Goal: Task Accomplishment & Management: Complete application form

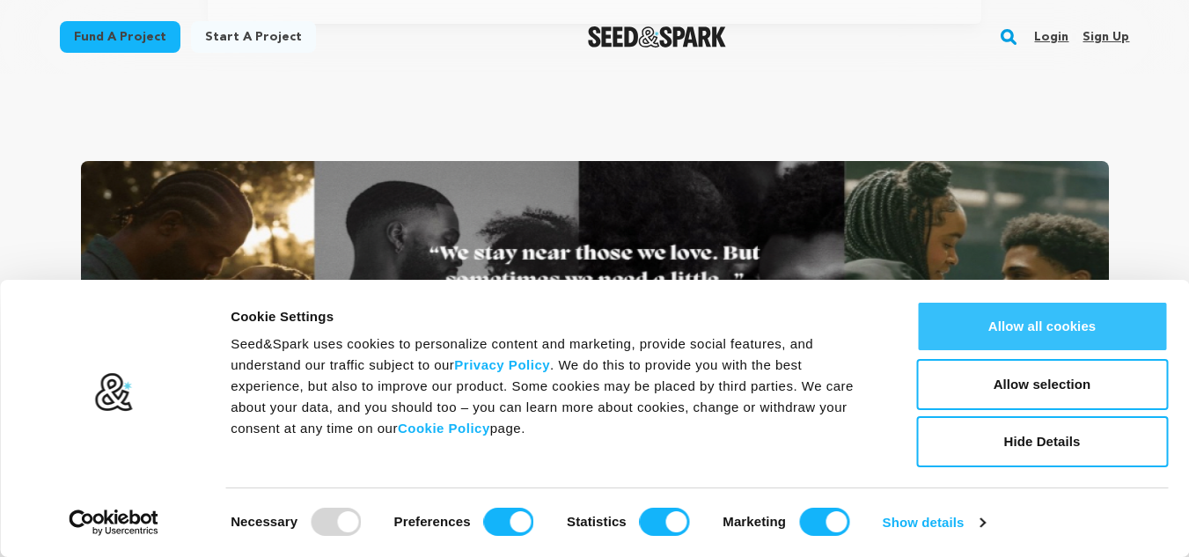
scroll to position [0, 222]
click at [1021, 324] on button "Allow all cookies" at bounding box center [1042, 326] width 252 height 51
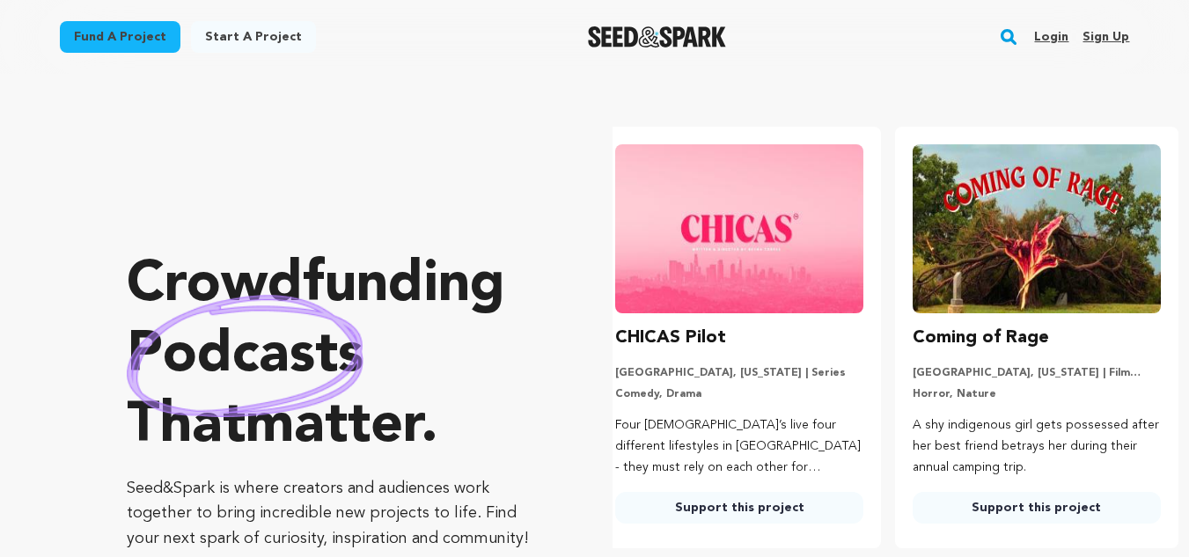
scroll to position [0, 42]
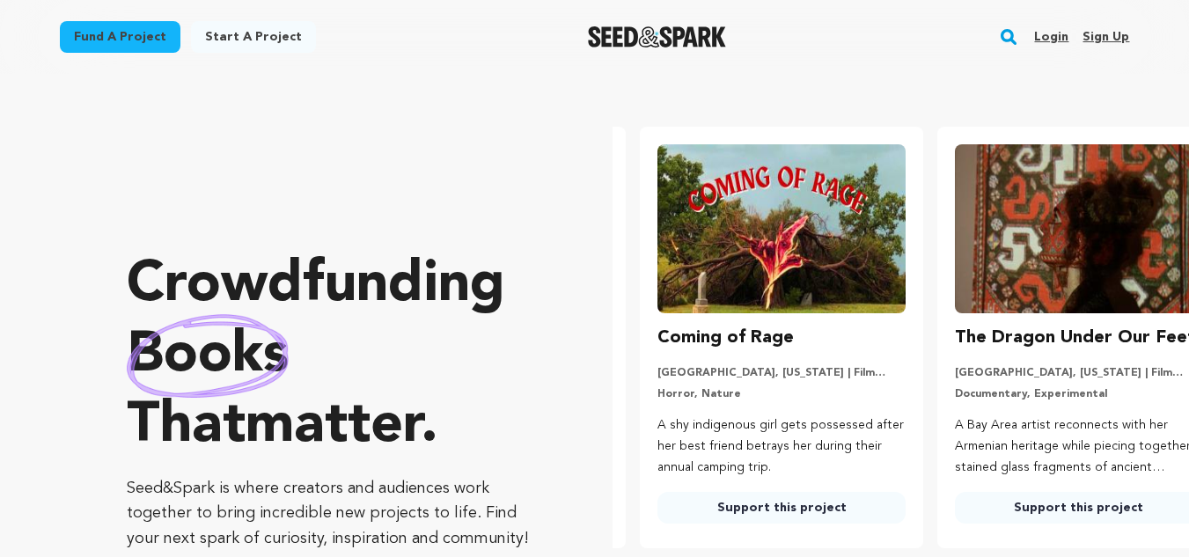
click at [1106, 33] on link "Sign up" at bounding box center [1106, 37] width 47 height 28
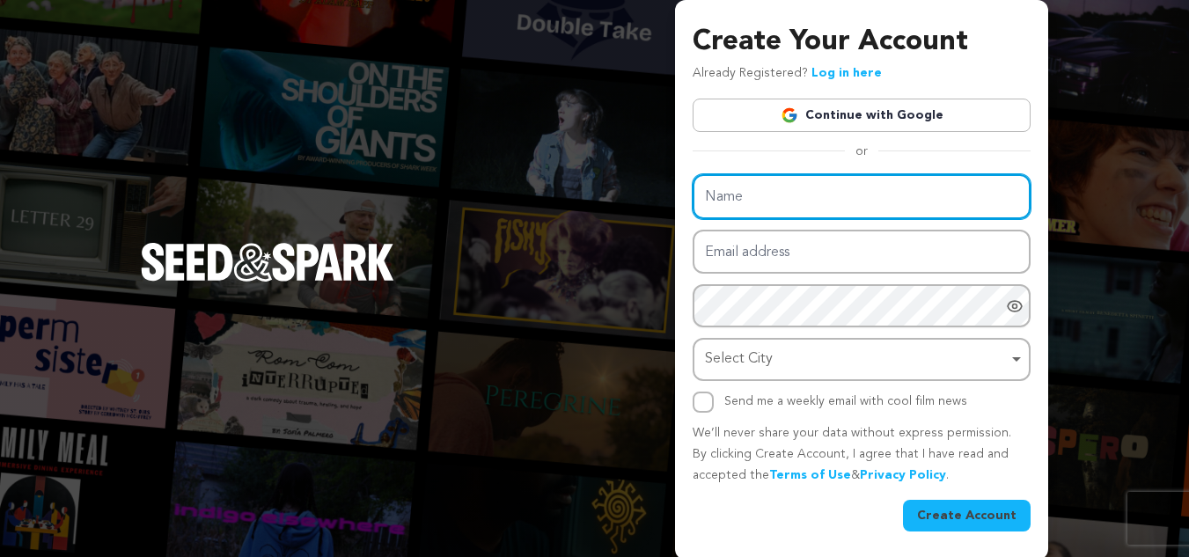
click at [751, 181] on input "Name" at bounding box center [862, 196] width 338 height 45
type input "Sibani Sahu"
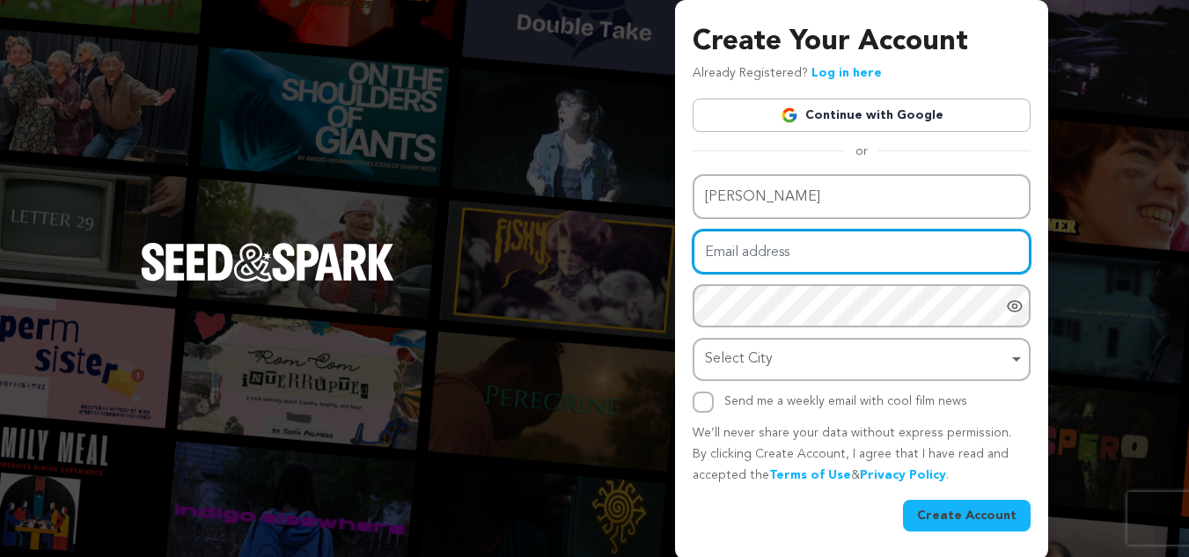
click at [801, 256] on input "Email address" at bounding box center [862, 252] width 338 height 45
type input "genixo.sibani@gmail.com"
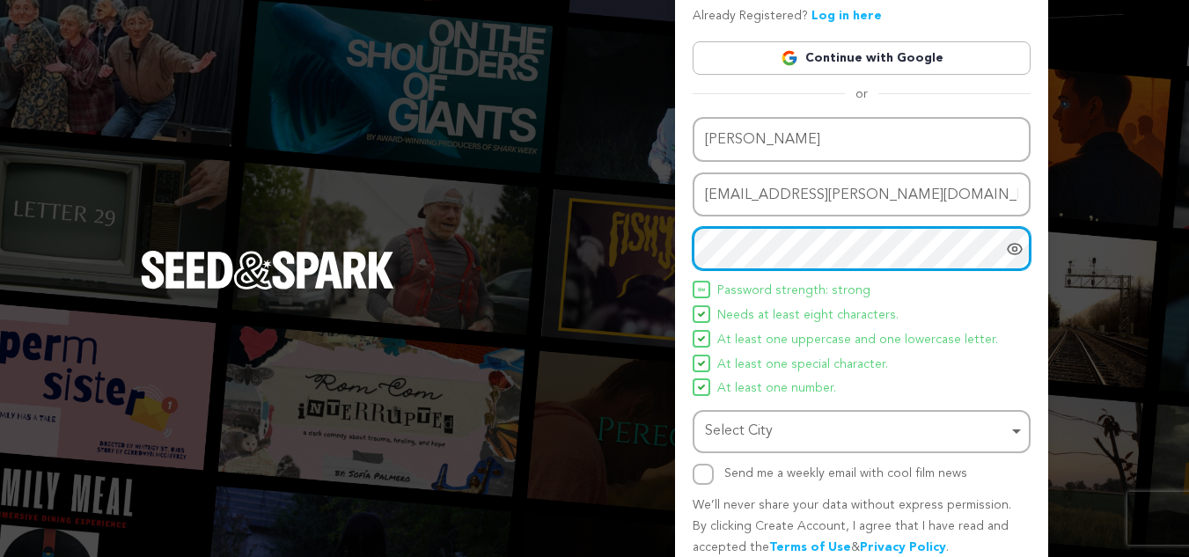
scroll to position [88, 0]
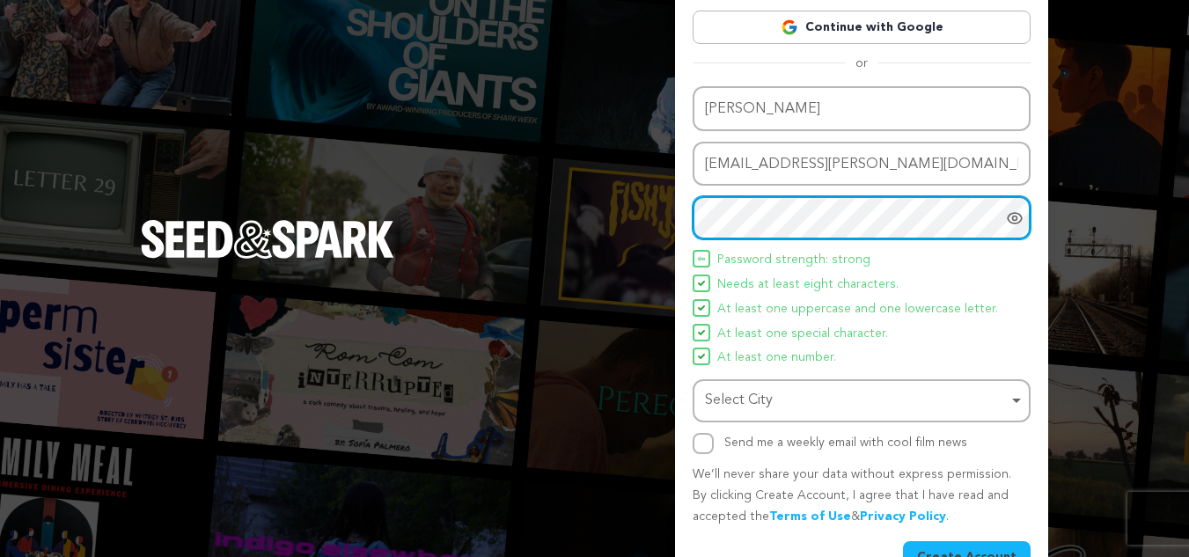
click at [772, 392] on div "Select City Remove item" at bounding box center [856, 401] width 303 height 26
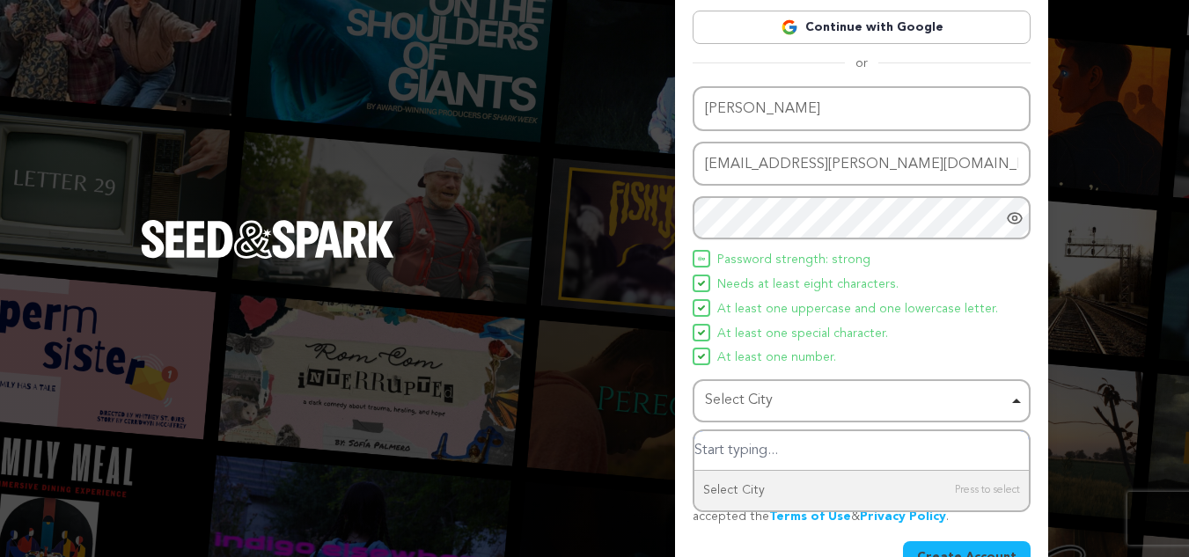
click at [744, 450] on input "Select City" at bounding box center [861, 451] width 334 height 40
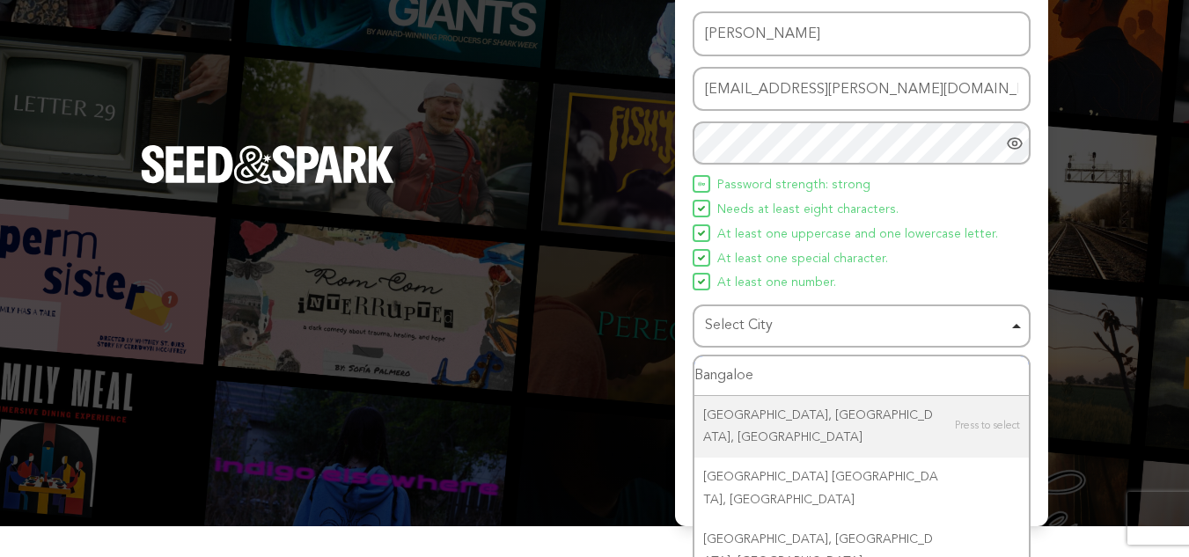
click at [806, 324] on div "Select City Remove item" at bounding box center [856, 326] width 303 height 26
type input "Bangaloe"
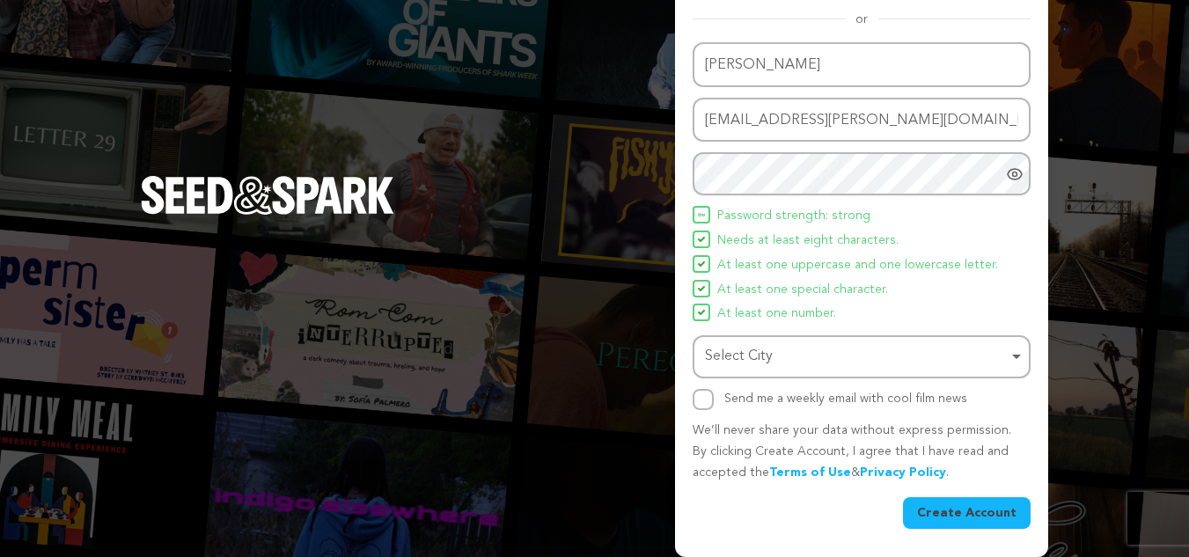
scroll to position [132, 0]
click at [776, 354] on div "Select City Remove item" at bounding box center [856, 357] width 303 height 26
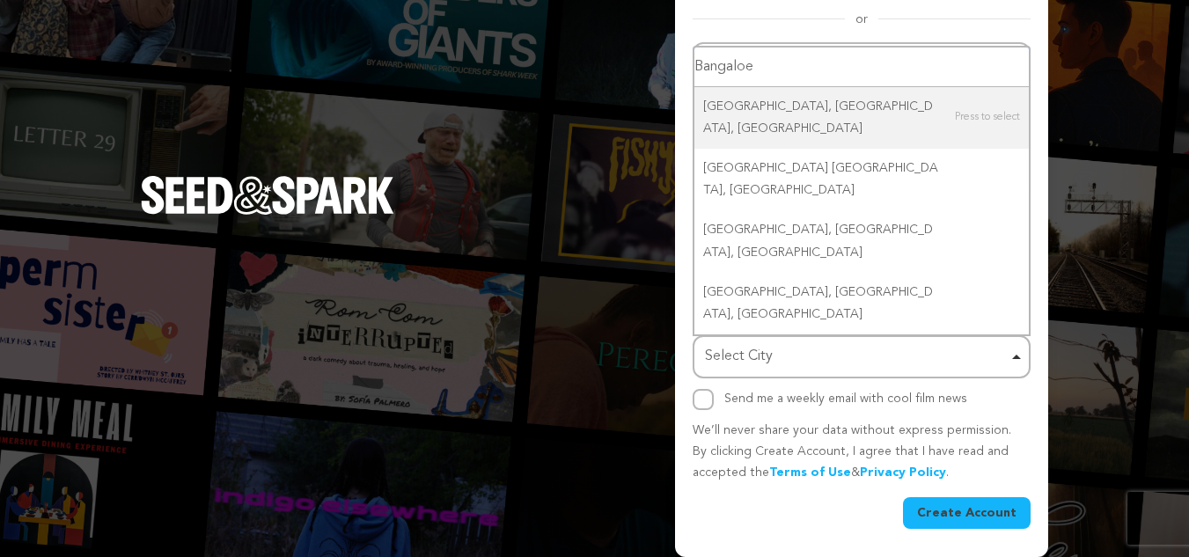
click at [814, 370] on div "Select City Remove item" at bounding box center [862, 357] width 320 height 33
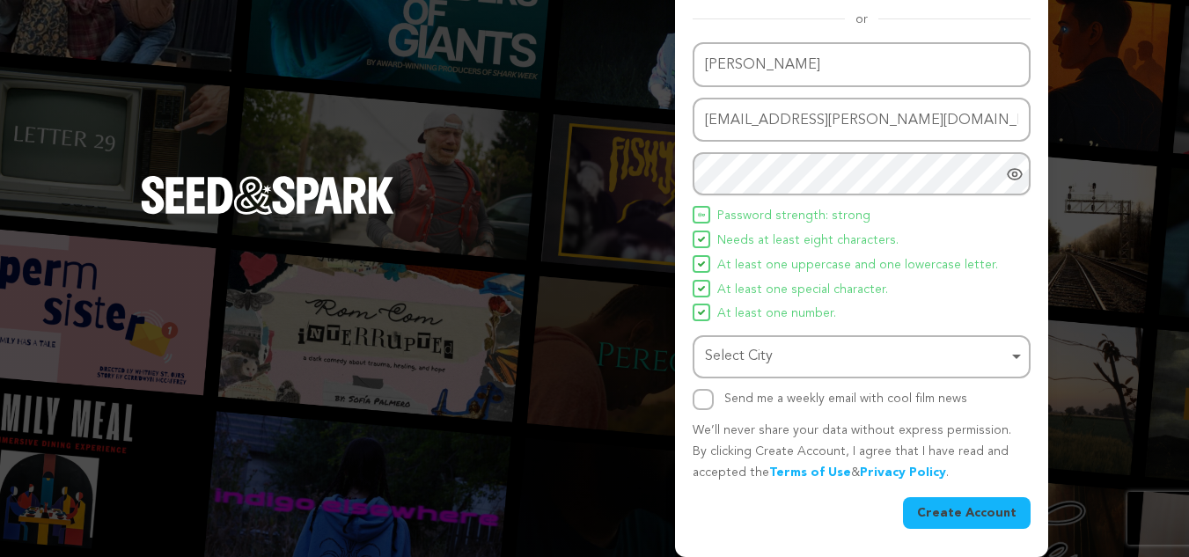
click at [768, 357] on div "Select City Remove item" at bounding box center [856, 357] width 303 height 26
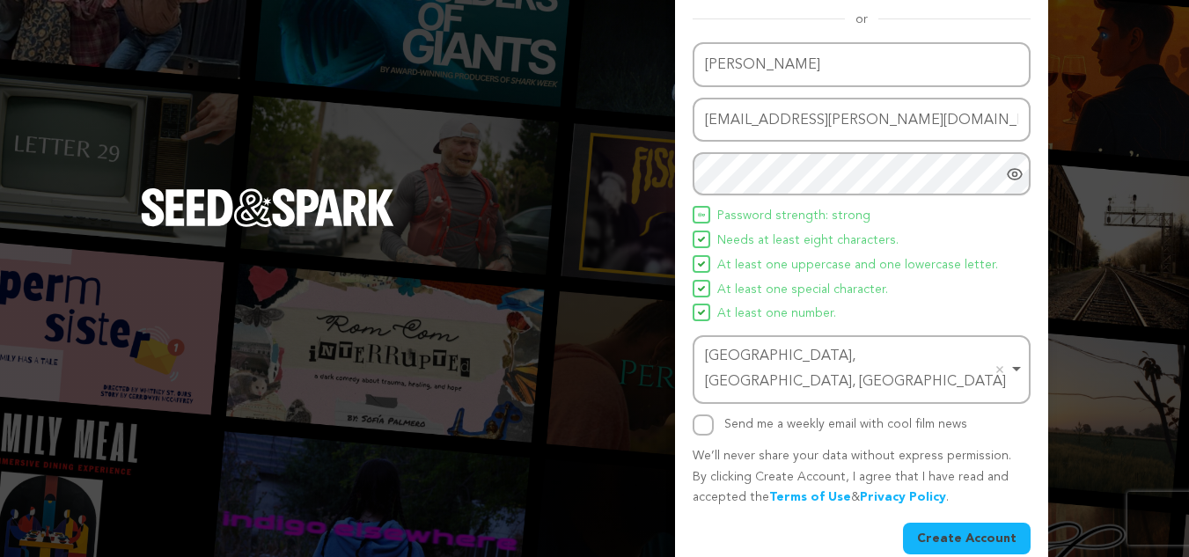
click at [965, 523] on button "Create Account" at bounding box center [967, 539] width 128 height 32
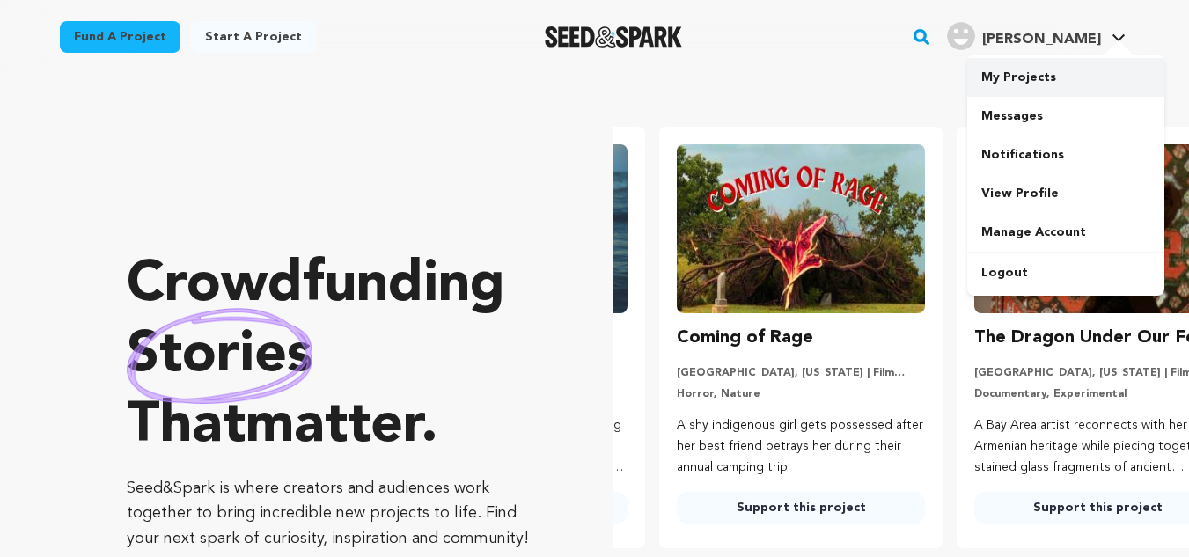
scroll to position [0, 312]
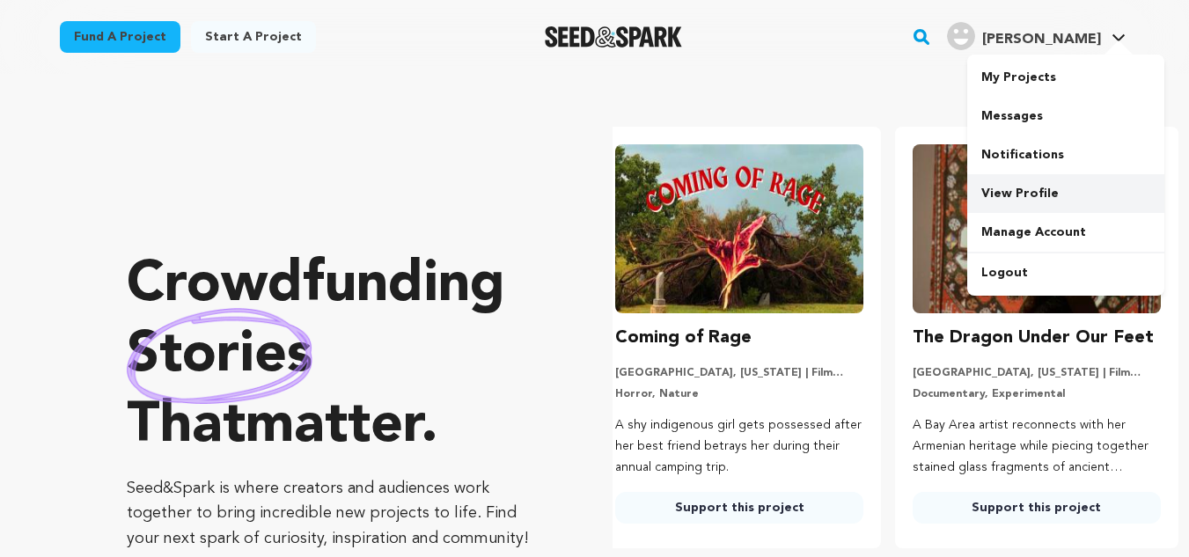
click at [1002, 196] on link "View Profile" at bounding box center [1065, 193] width 197 height 39
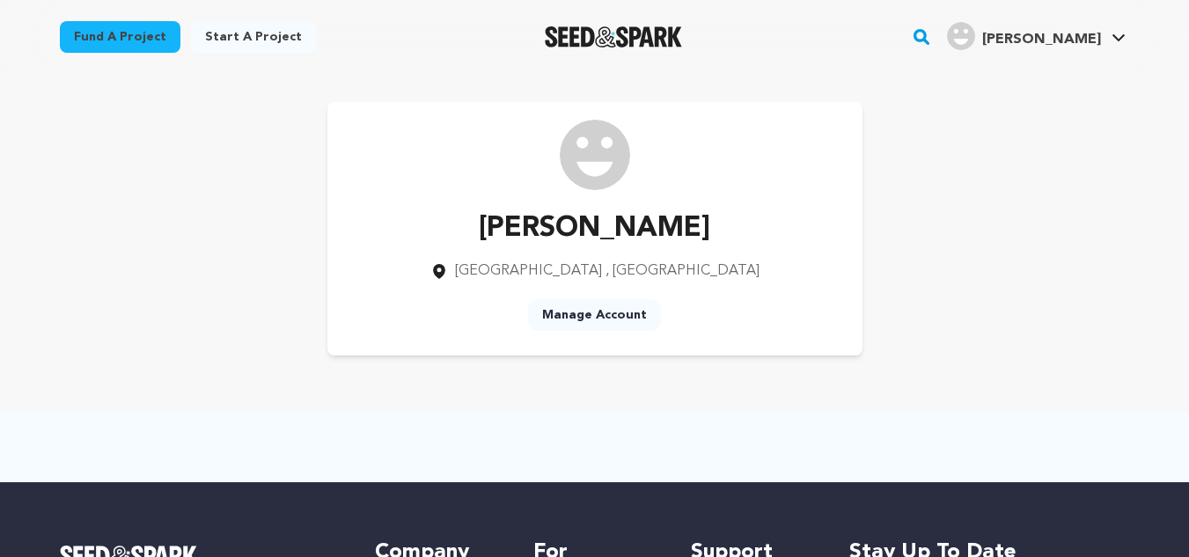
click at [572, 313] on link "Manage Account" at bounding box center [594, 315] width 133 height 32
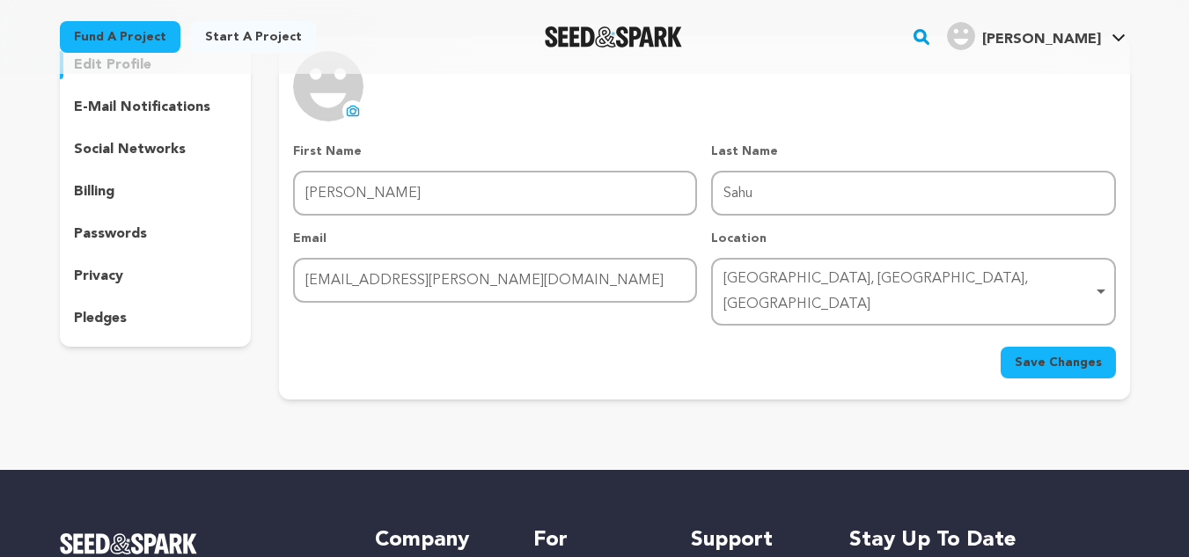
scroll to position [88, 0]
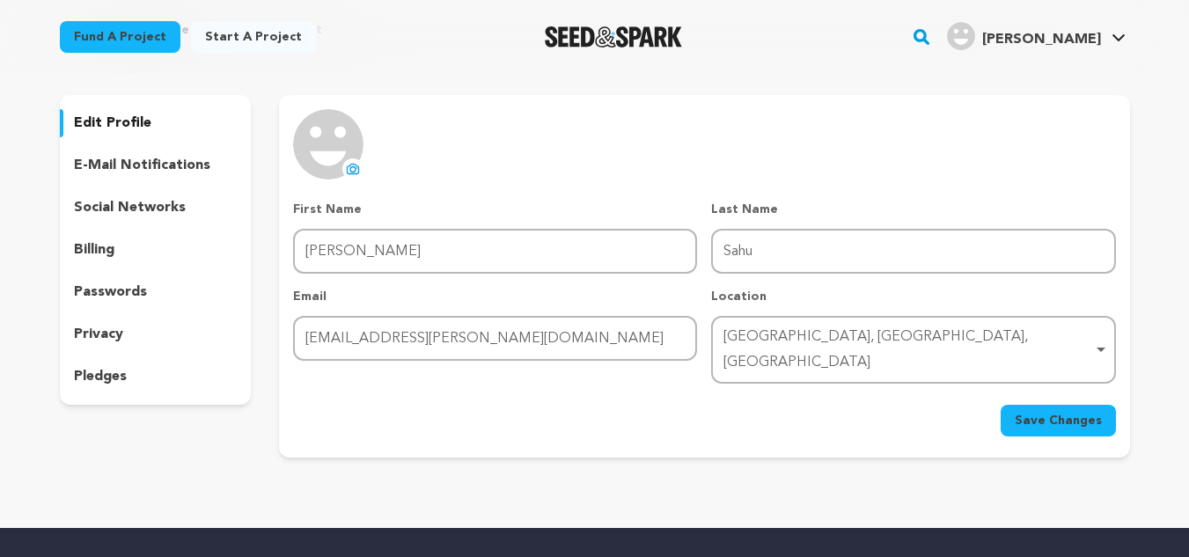
click at [129, 114] on p "edit profile" at bounding box center [112, 123] width 77 height 21
click at [127, 120] on p "edit profile" at bounding box center [112, 123] width 77 height 21
click at [146, 199] on p "social networks" at bounding box center [130, 207] width 112 height 21
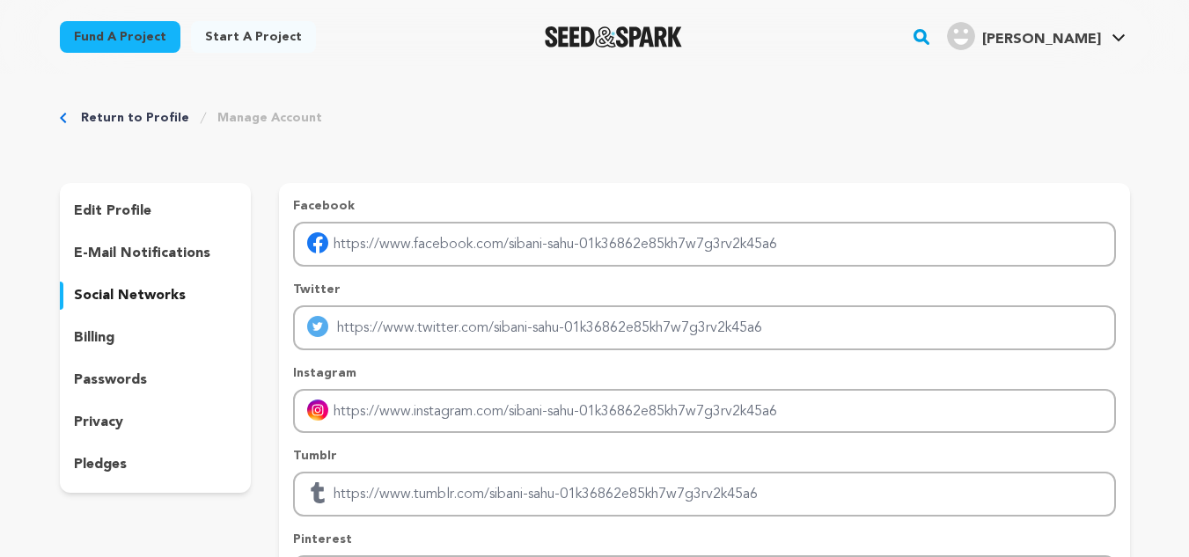
click at [136, 216] on p "edit profile" at bounding box center [112, 211] width 77 height 21
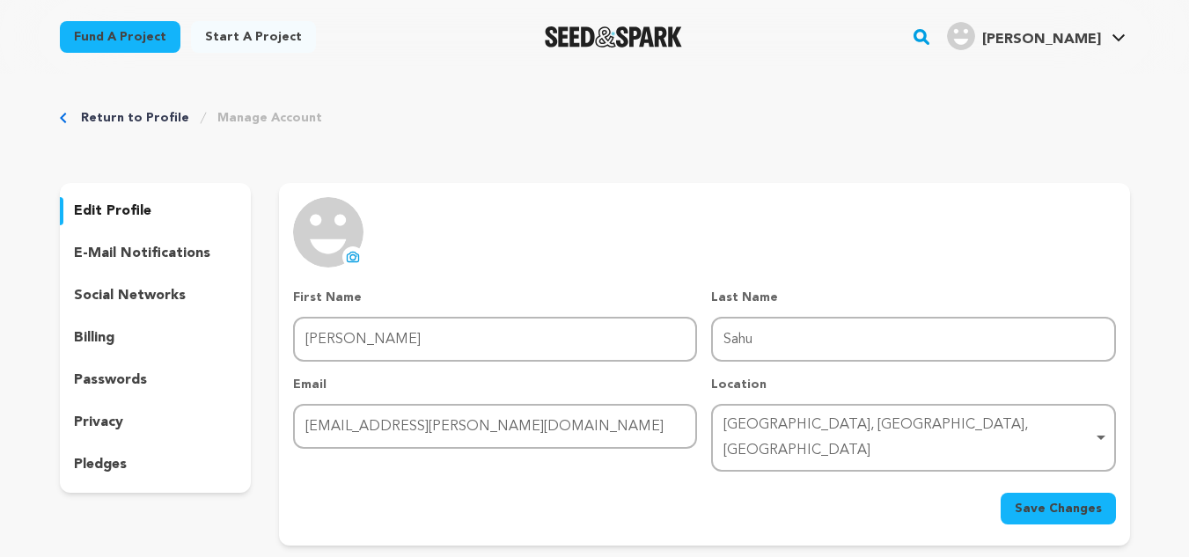
click at [1101, 33] on span "[PERSON_NAME]" at bounding box center [1041, 40] width 119 height 14
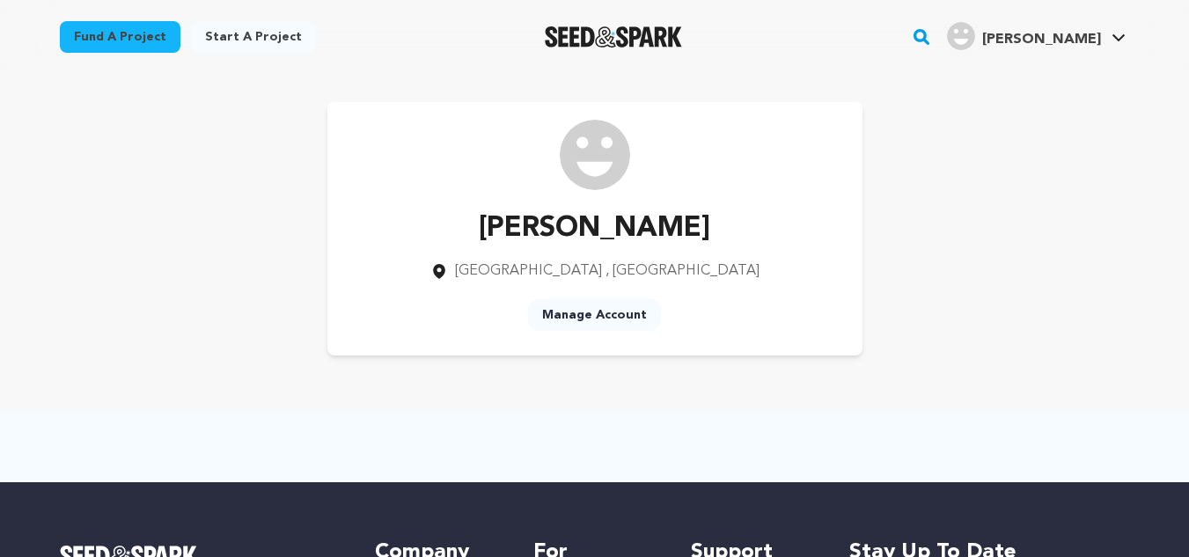
click at [597, 307] on link "Manage Account" at bounding box center [594, 315] width 133 height 32
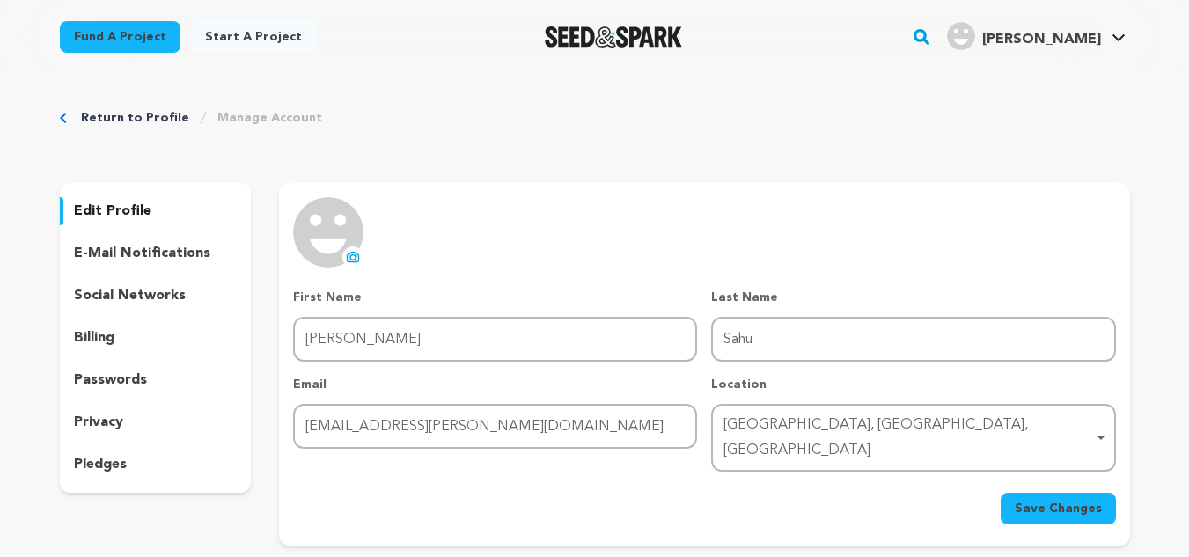
click at [109, 39] on link "Fund a project" at bounding box center [120, 37] width 121 height 32
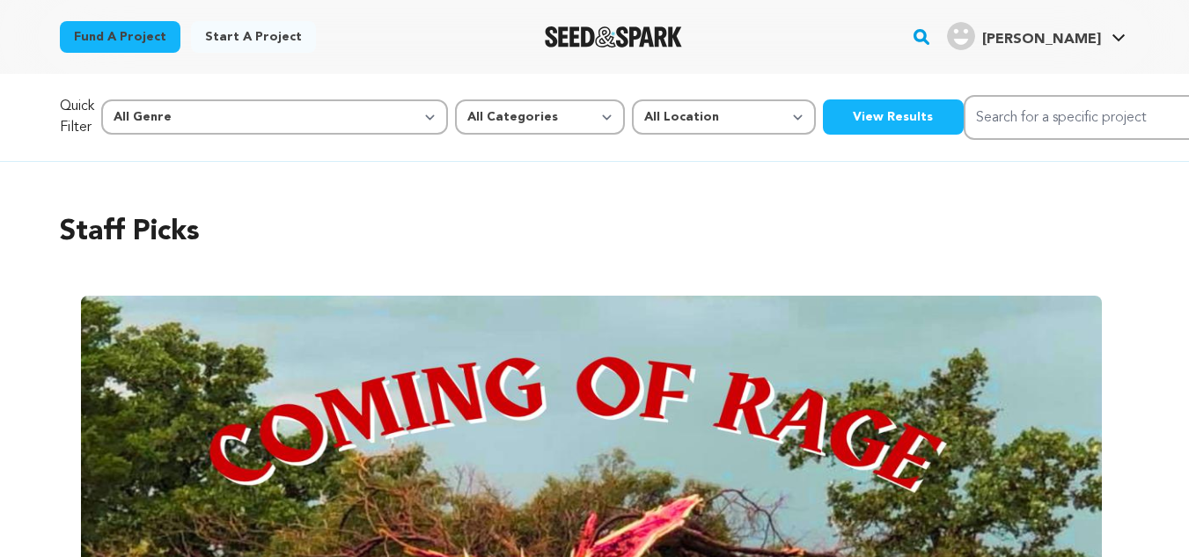
click at [217, 31] on link "Start a project" at bounding box center [253, 37] width 125 height 32
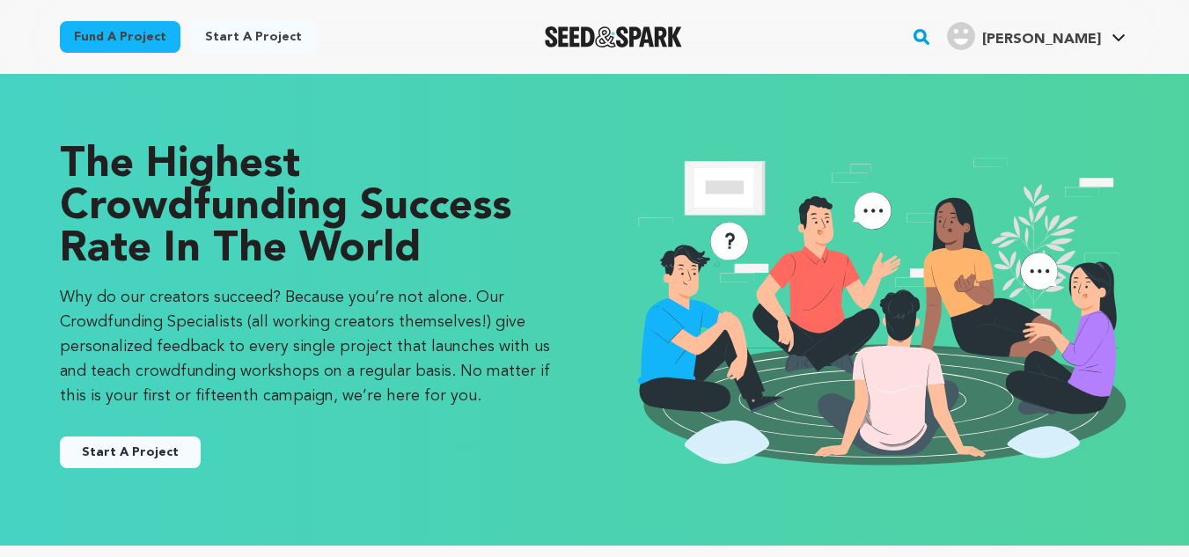
scroll to position [352, 0]
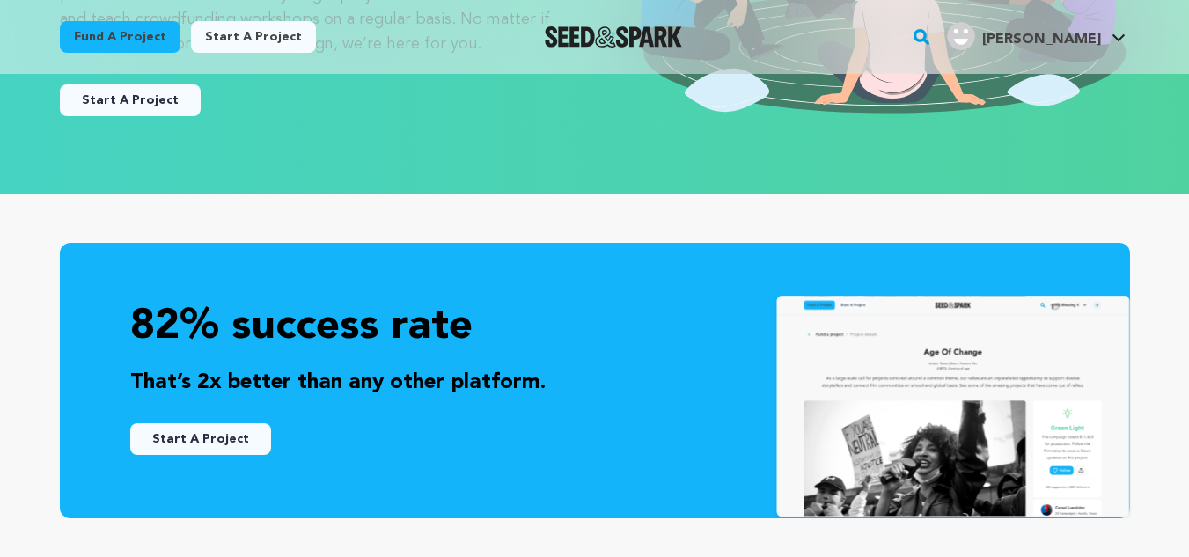
click at [163, 97] on button "Start A Project" at bounding box center [130, 101] width 141 height 32
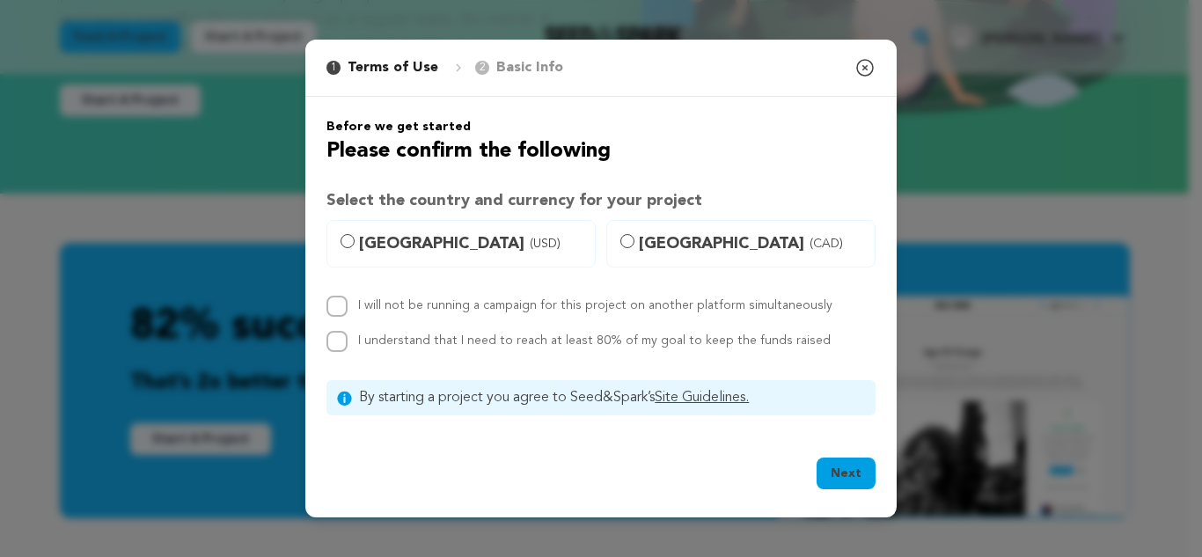
click at [871, 70] on icon "button" at bounding box center [865, 67] width 21 height 21
